Goal: Task Accomplishment & Management: Manage account settings

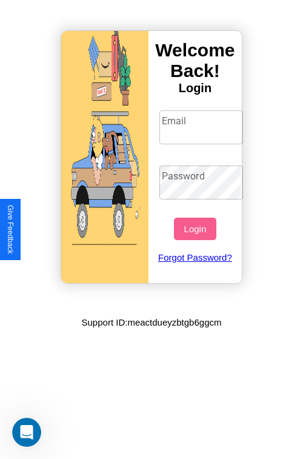
click at [203, 127] on input "Email" at bounding box center [202, 127] width 84 height 34
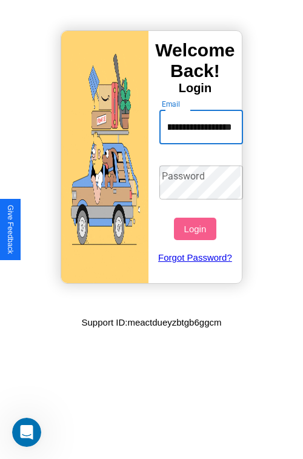
scroll to position [0, 66]
type input "**********"
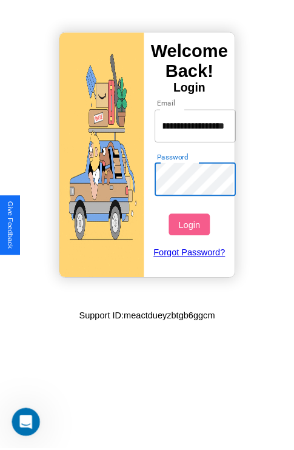
scroll to position [0, 0]
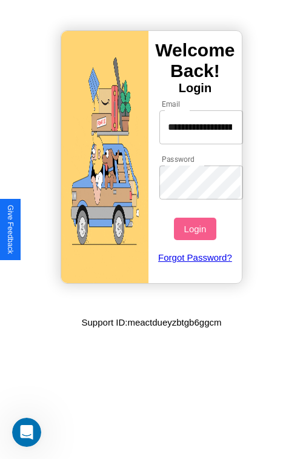
click at [197, 229] on button "Login" at bounding box center [195, 229] width 42 height 22
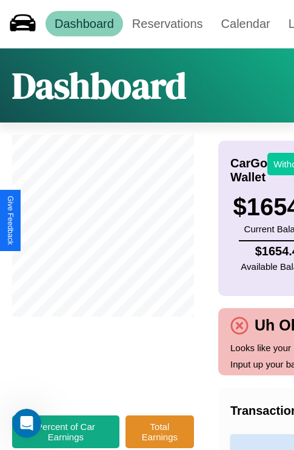
click at [285, 164] on button "Withdraw" at bounding box center [292, 164] width 50 height 22
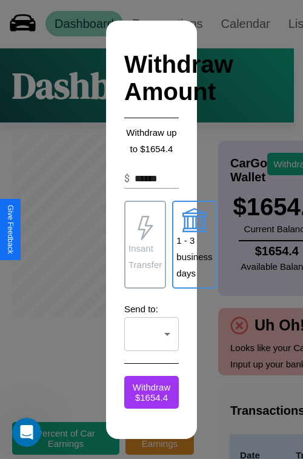
click at [145, 244] on p "Insant Transfer" at bounding box center [145, 256] width 33 height 33
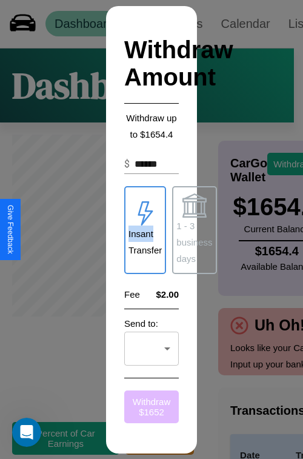
click at [152, 406] on button "Withdraw $ 1652" at bounding box center [151, 407] width 55 height 33
